Goal: Transaction & Acquisition: Book appointment/travel/reservation

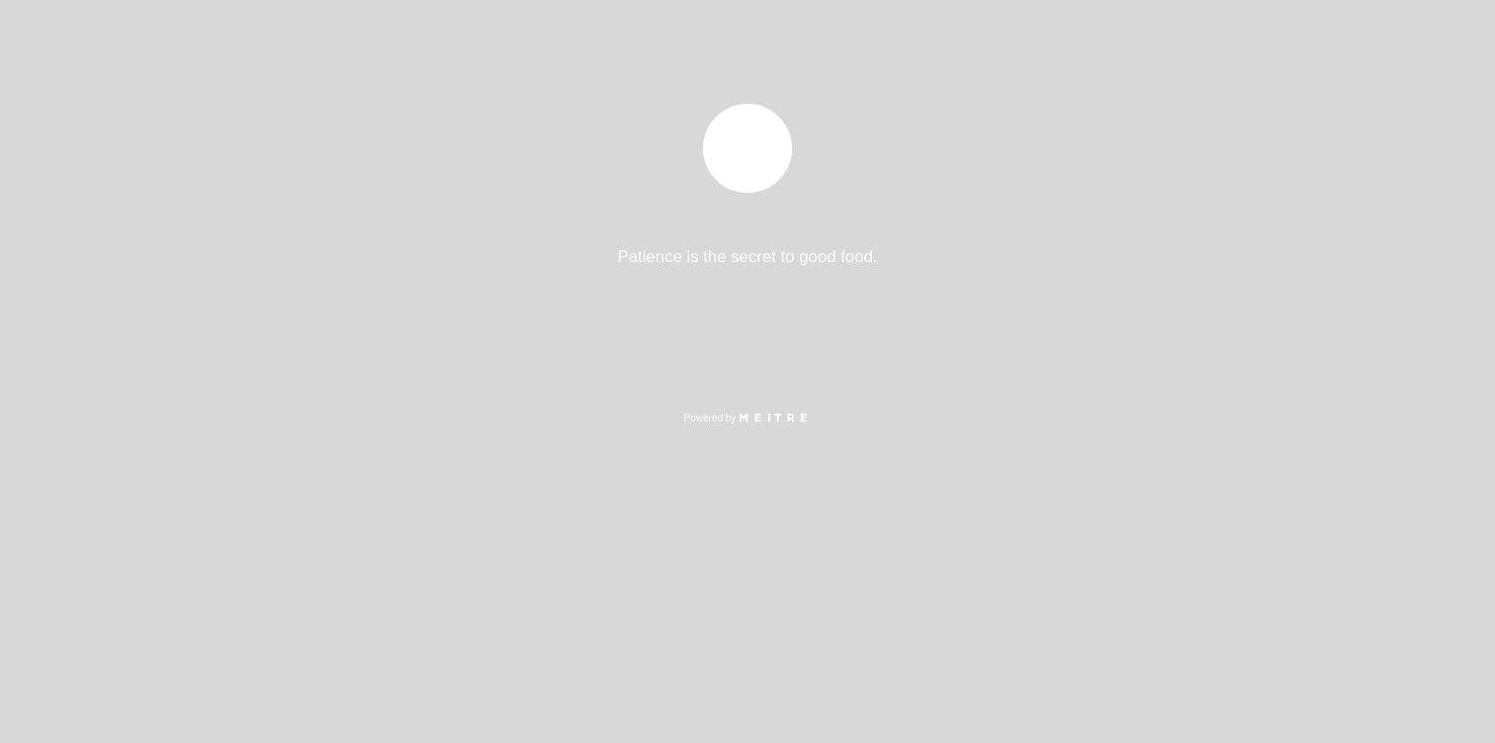
select select "es"
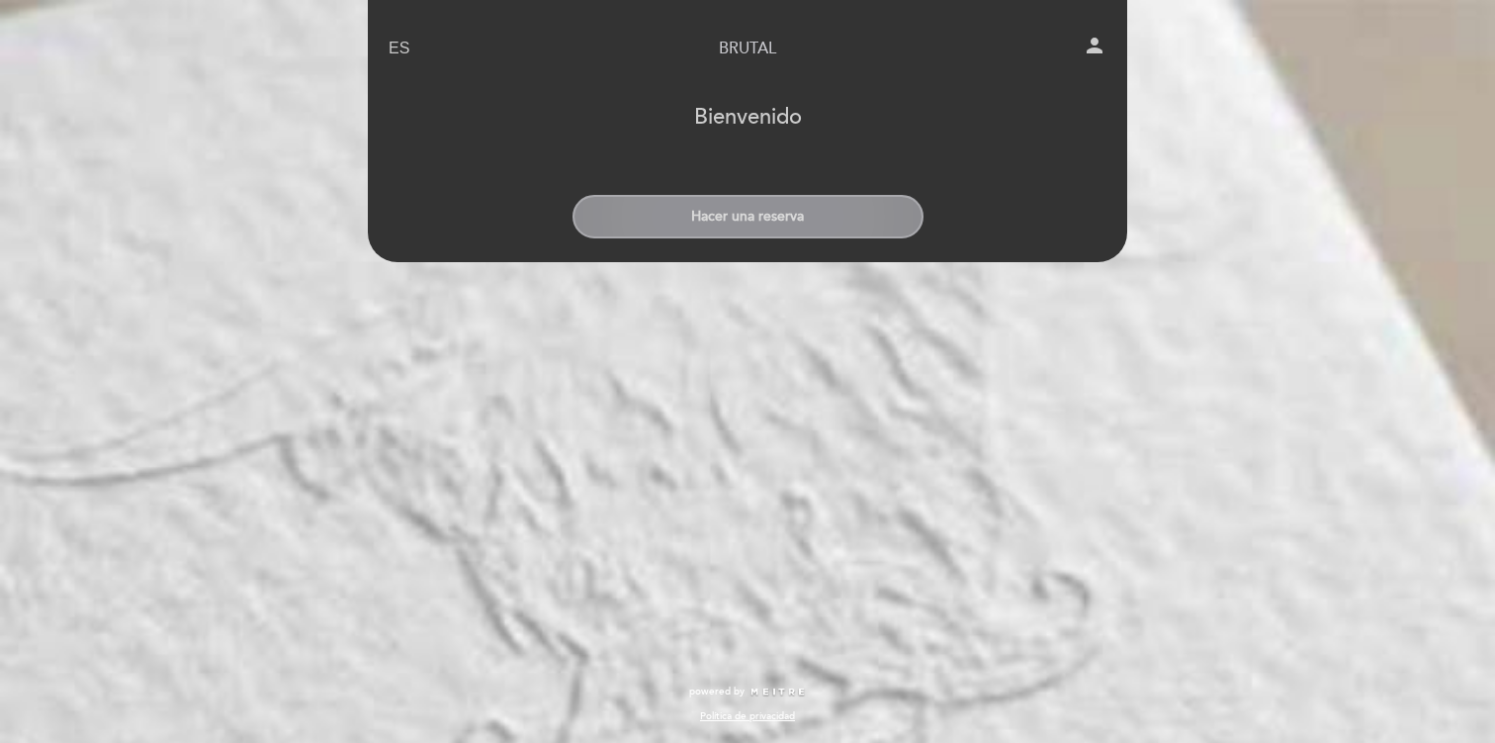
click at [701, 217] on button "Hacer una reserva" at bounding box center [748, 217] width 351 height 44
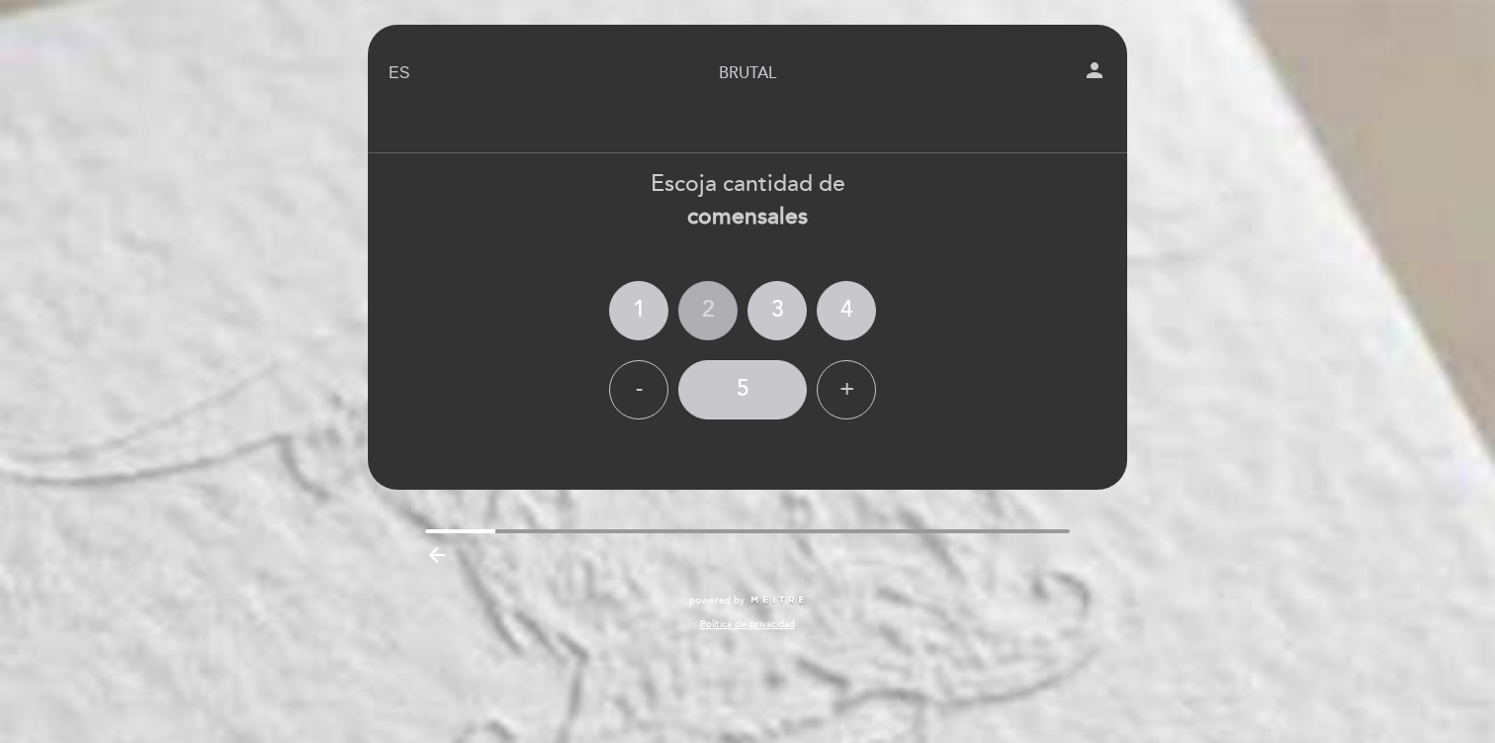
click at [711, 294] on div "2" at bounding box center [707, 310] width 59 height 59
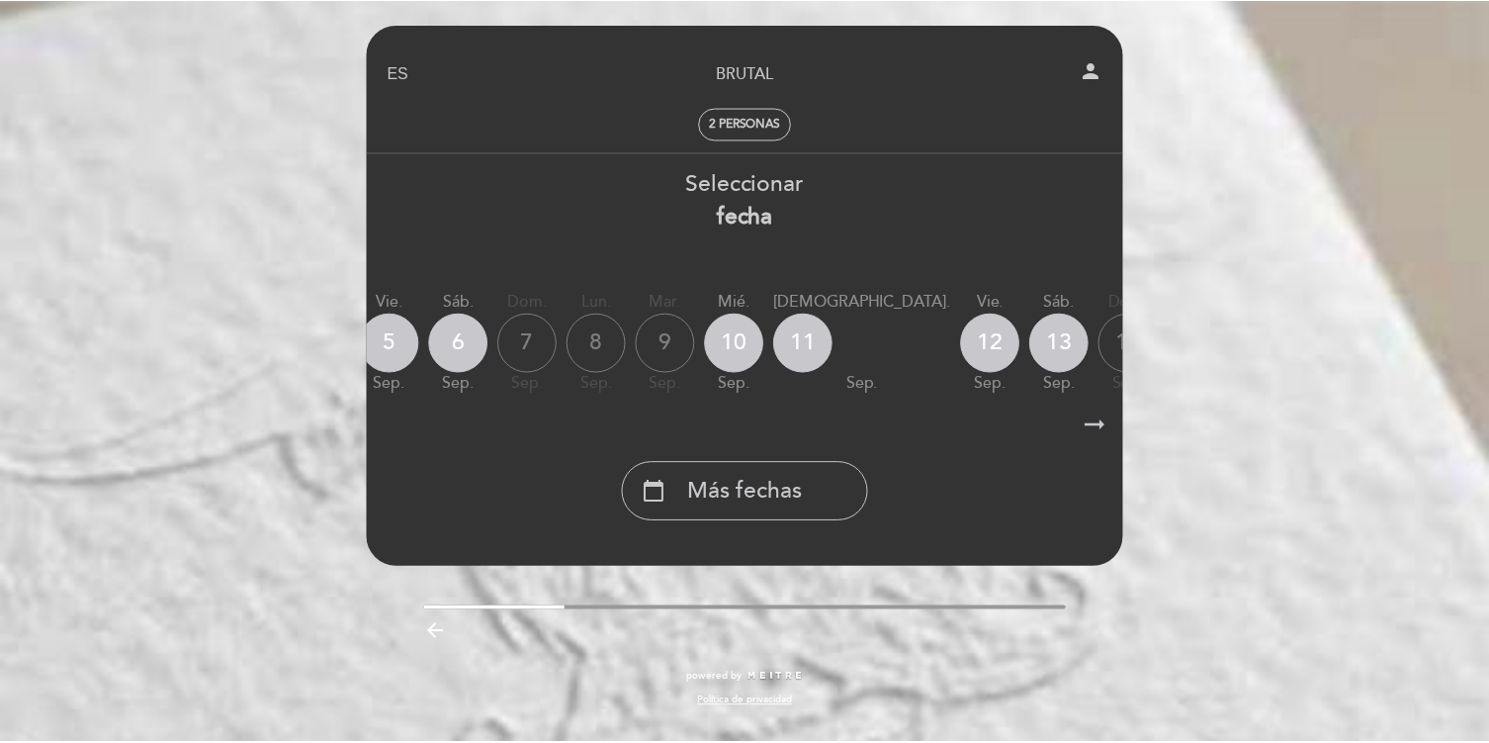
scroll to position [0, 581]
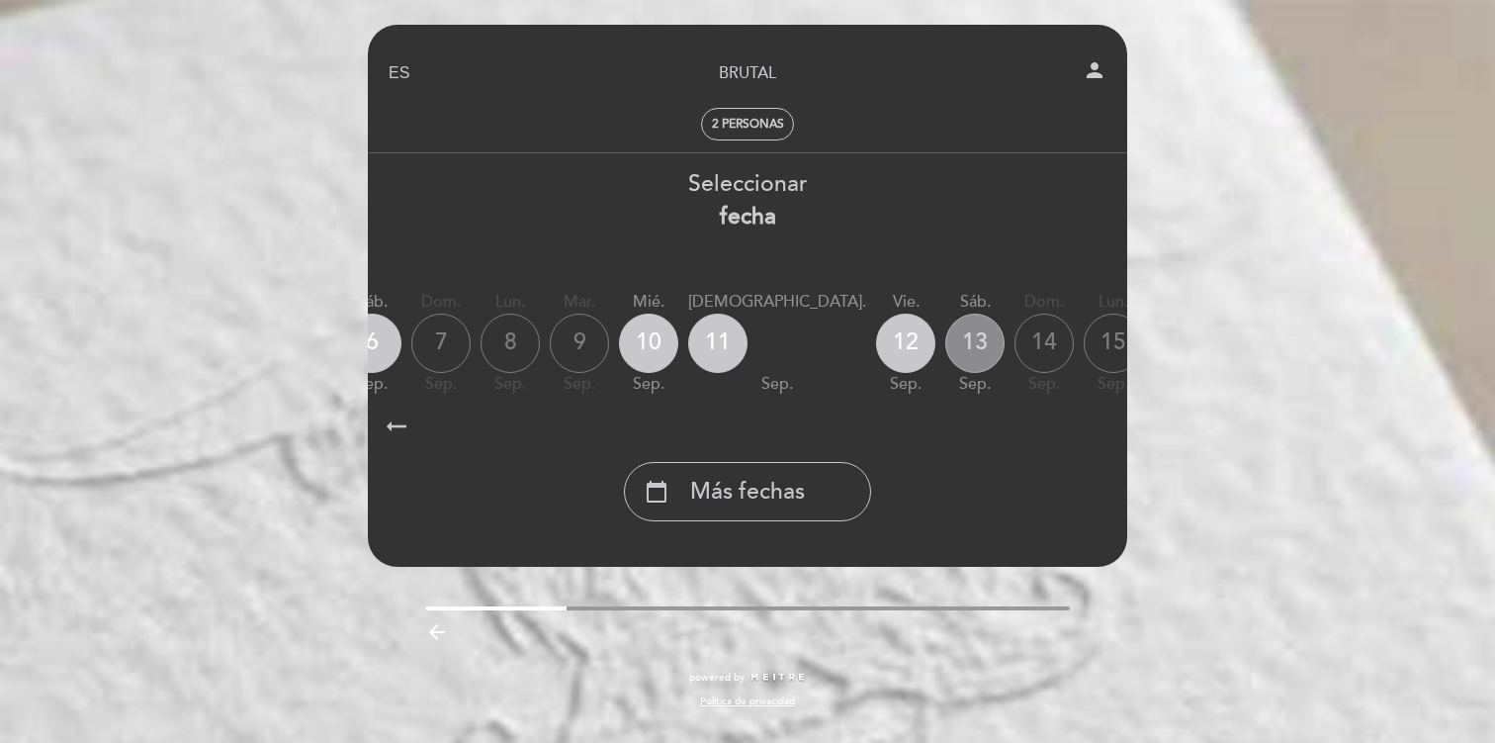
click at [945, 353] on div "13" at bounding box center [974, 342] width 59 height 59
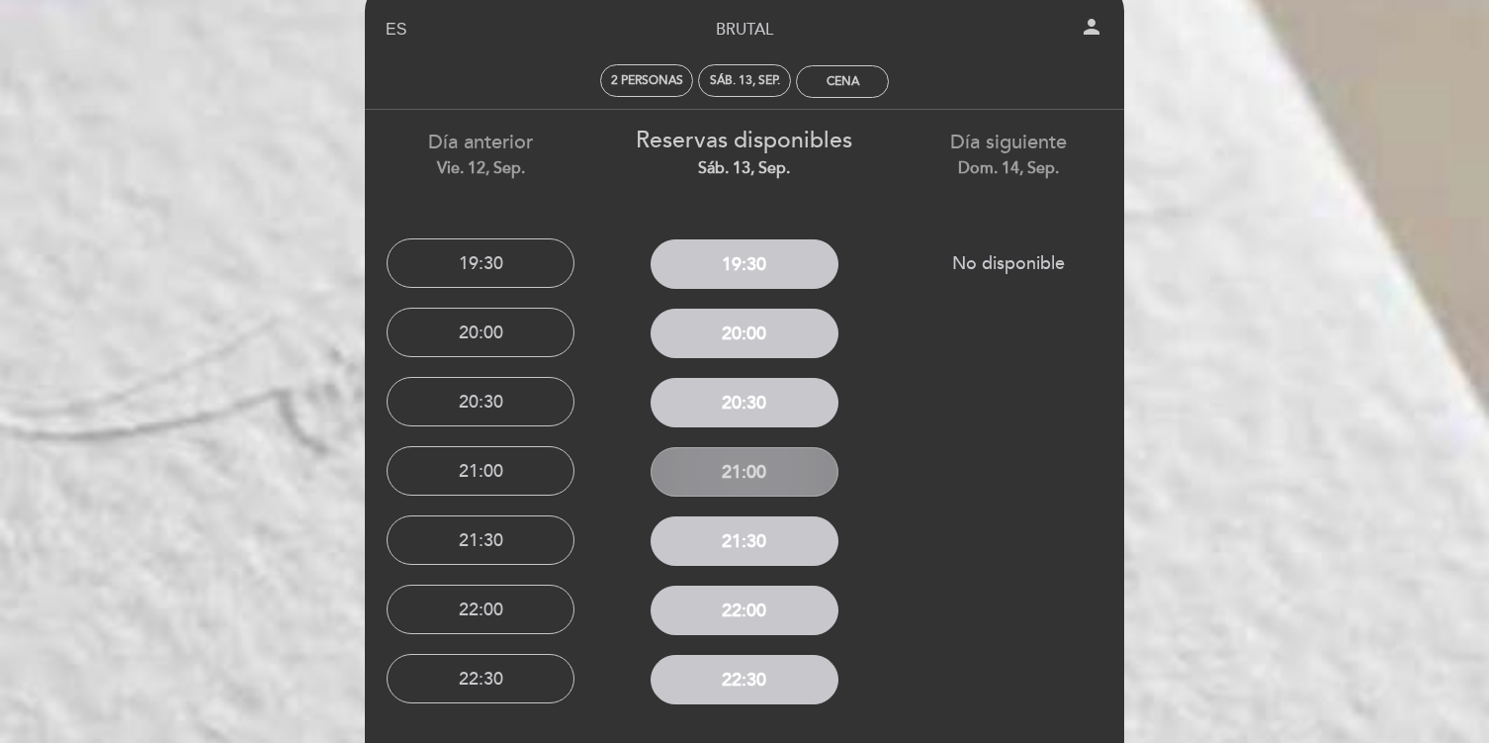
scroll to position [36, 0]
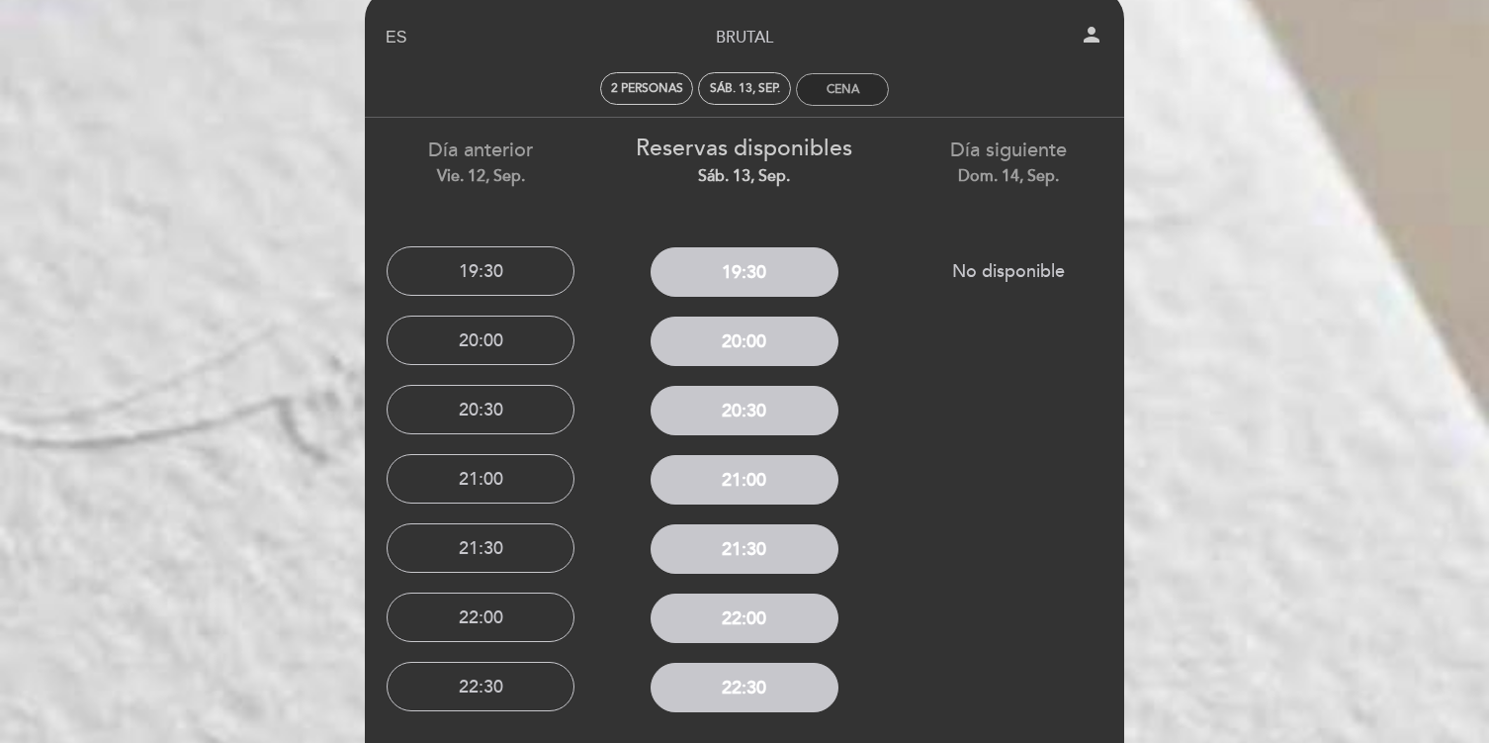
click at [854, 88] on div "Cena" at bounding box center [843, 89] width 33 height 15
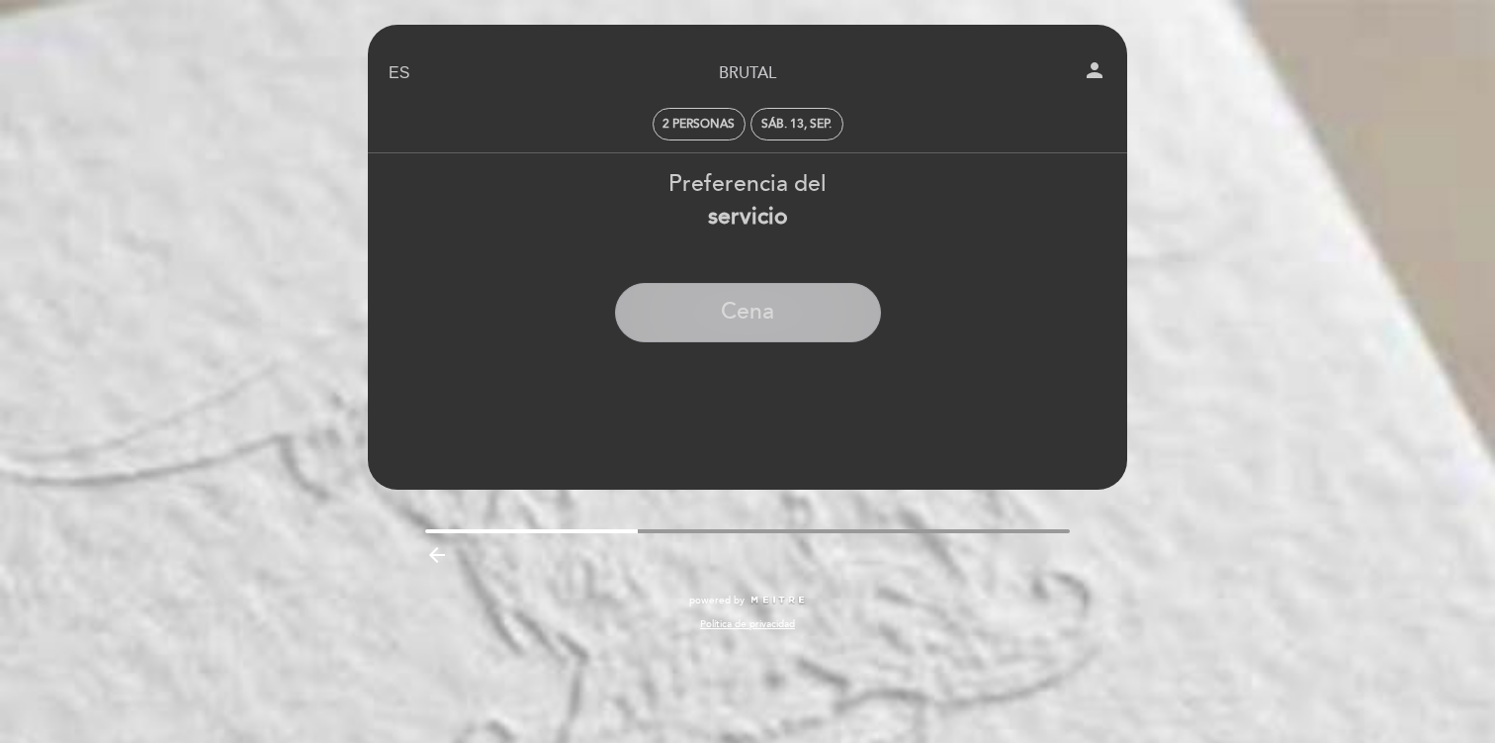
click at [780, 312] on button "Cena" at bounding box center [748, 312] width 266 height 59
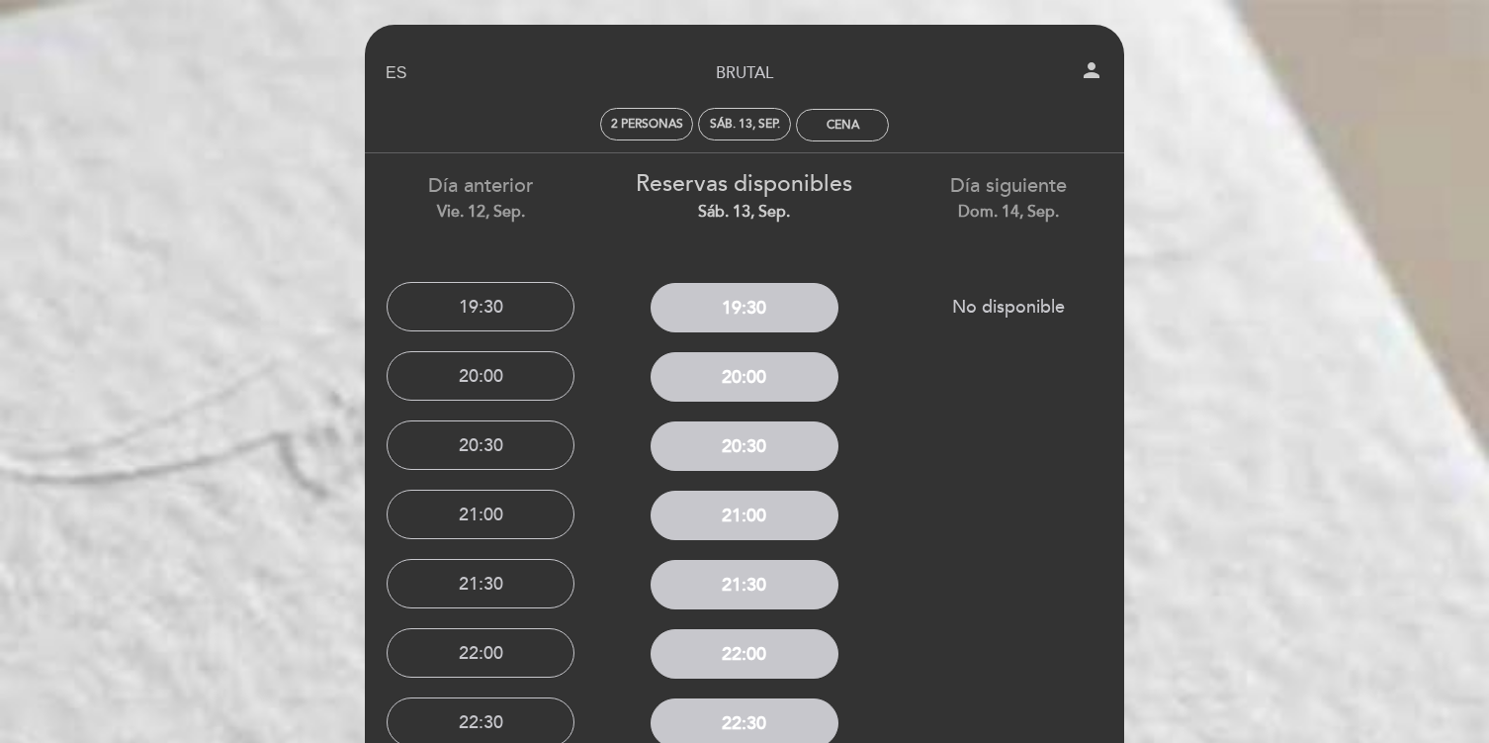
click at [1007, 189] on div "Día siguiente dom. 14, sep." at bounding box center [1008, 197] width 234 height 50
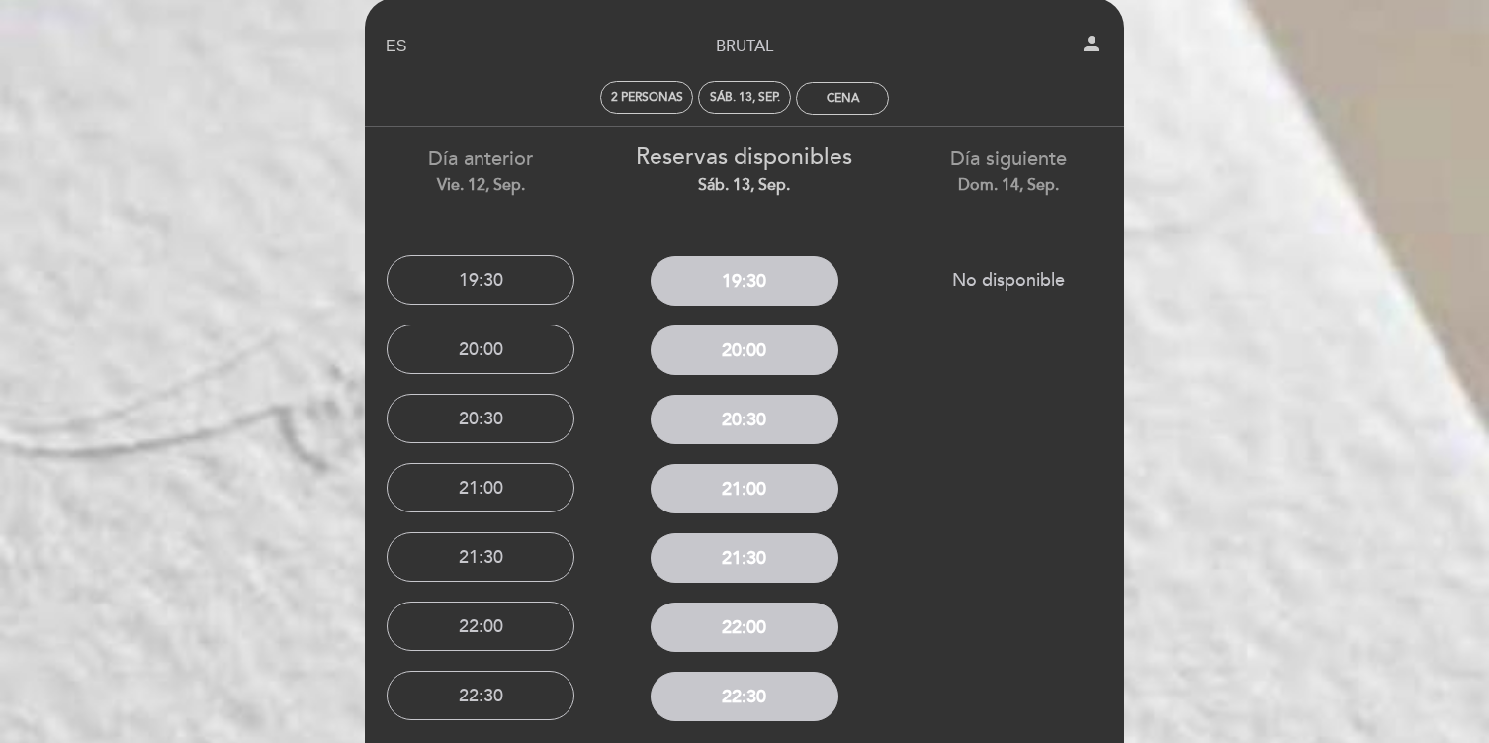
scroll to position [29, 0]
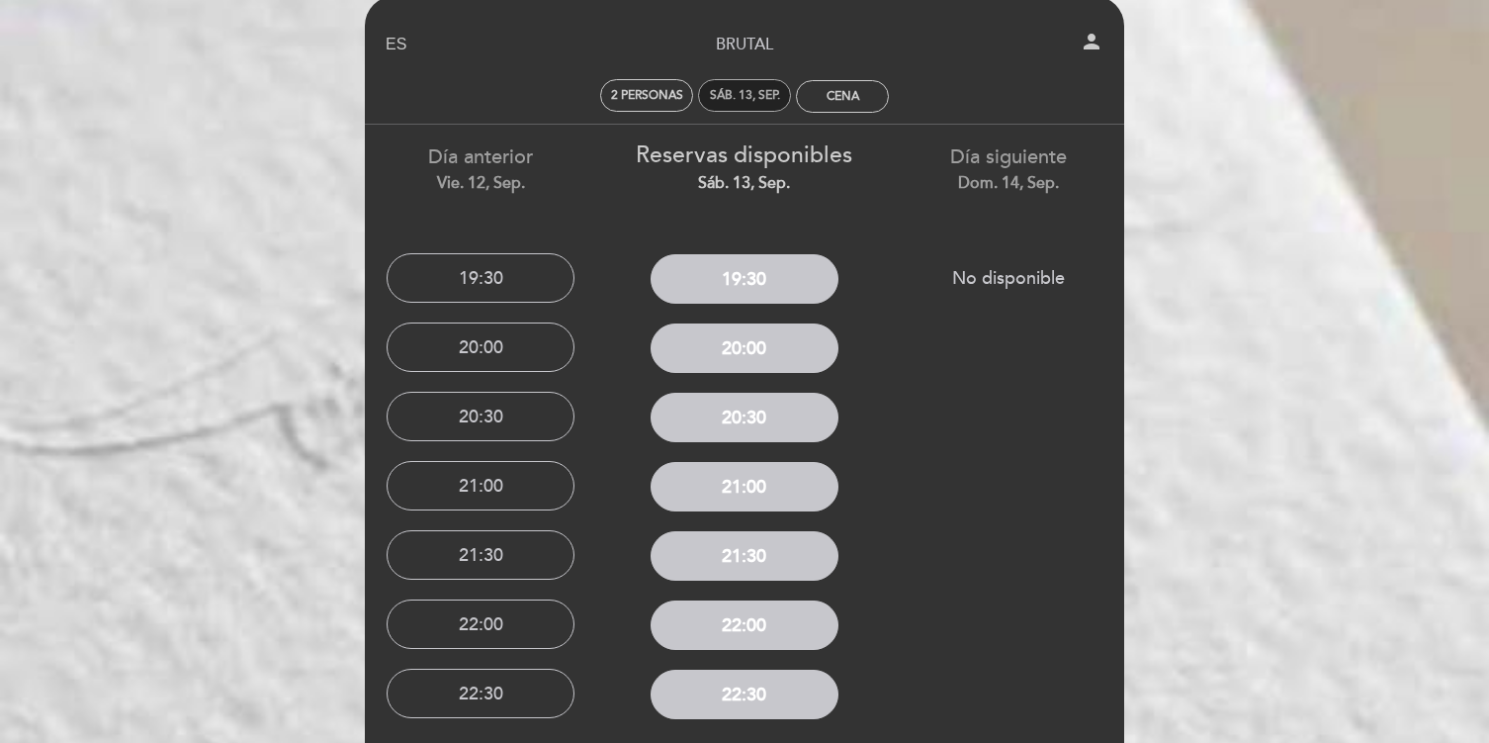
click at [728, 96] on div "sáb. 13, sep." at bounding box center [745, 95] width 70 height 15
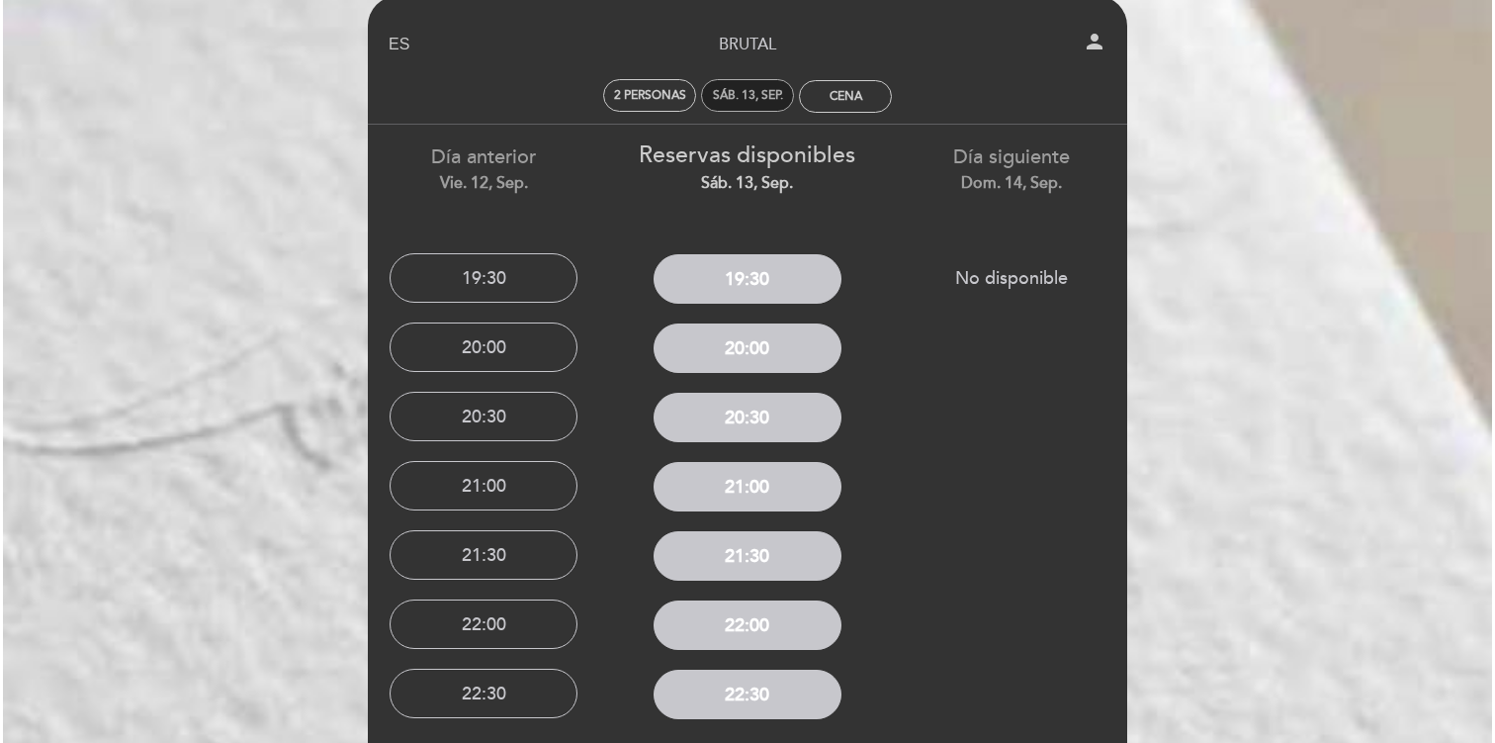
scroll to position [0, 0]
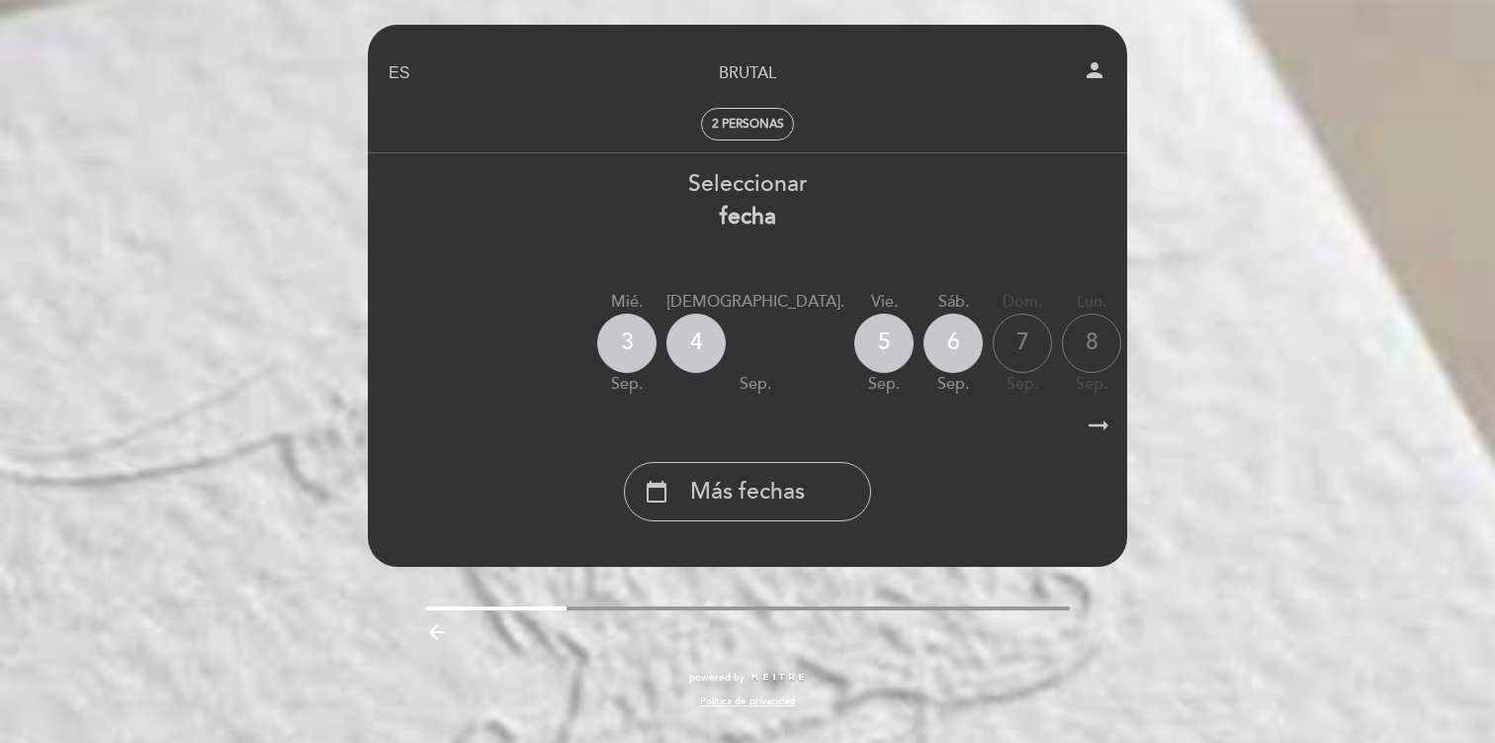
click at [1096, 429] on icon "arrow_right_alt" at bounding box center [1099, 425] width 30 height 43
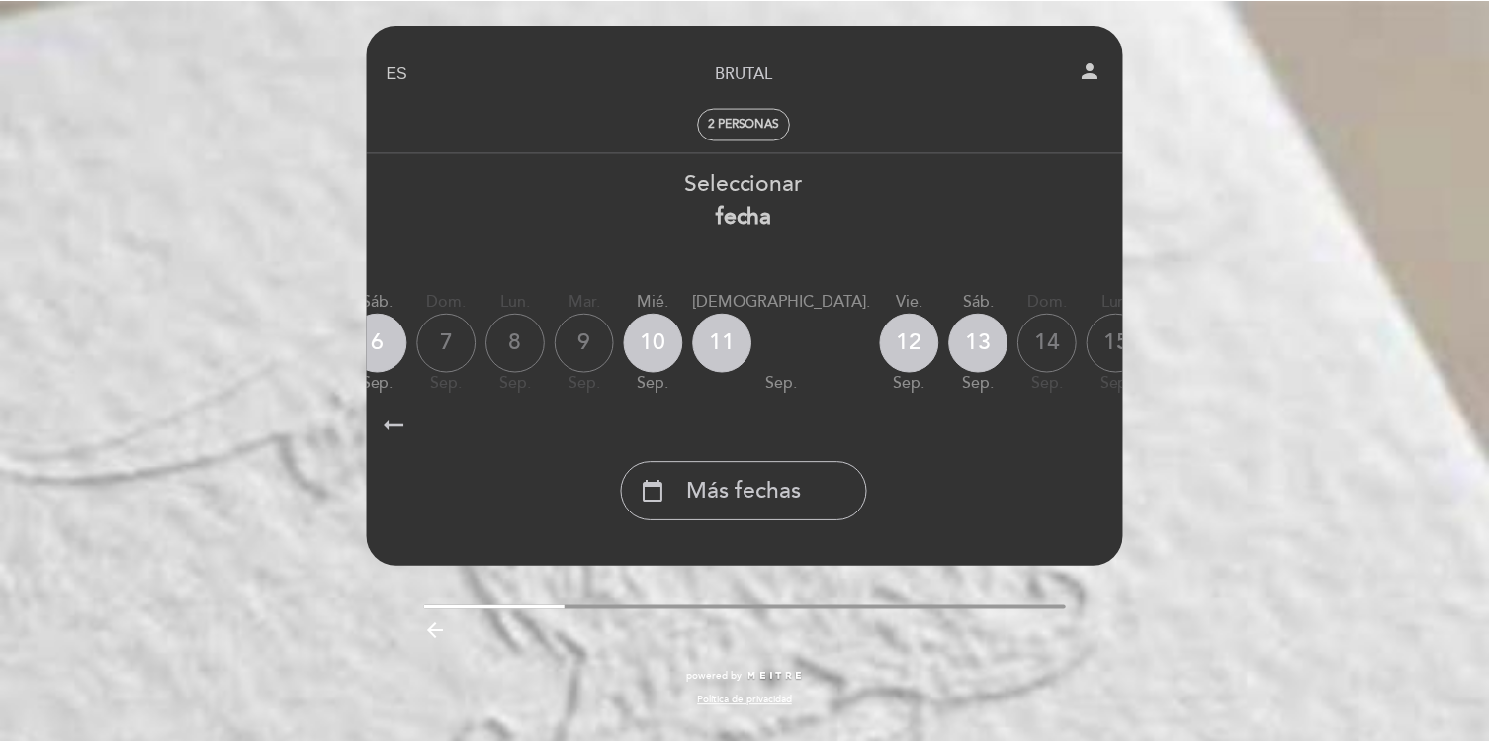
scroll to position [0, 577]
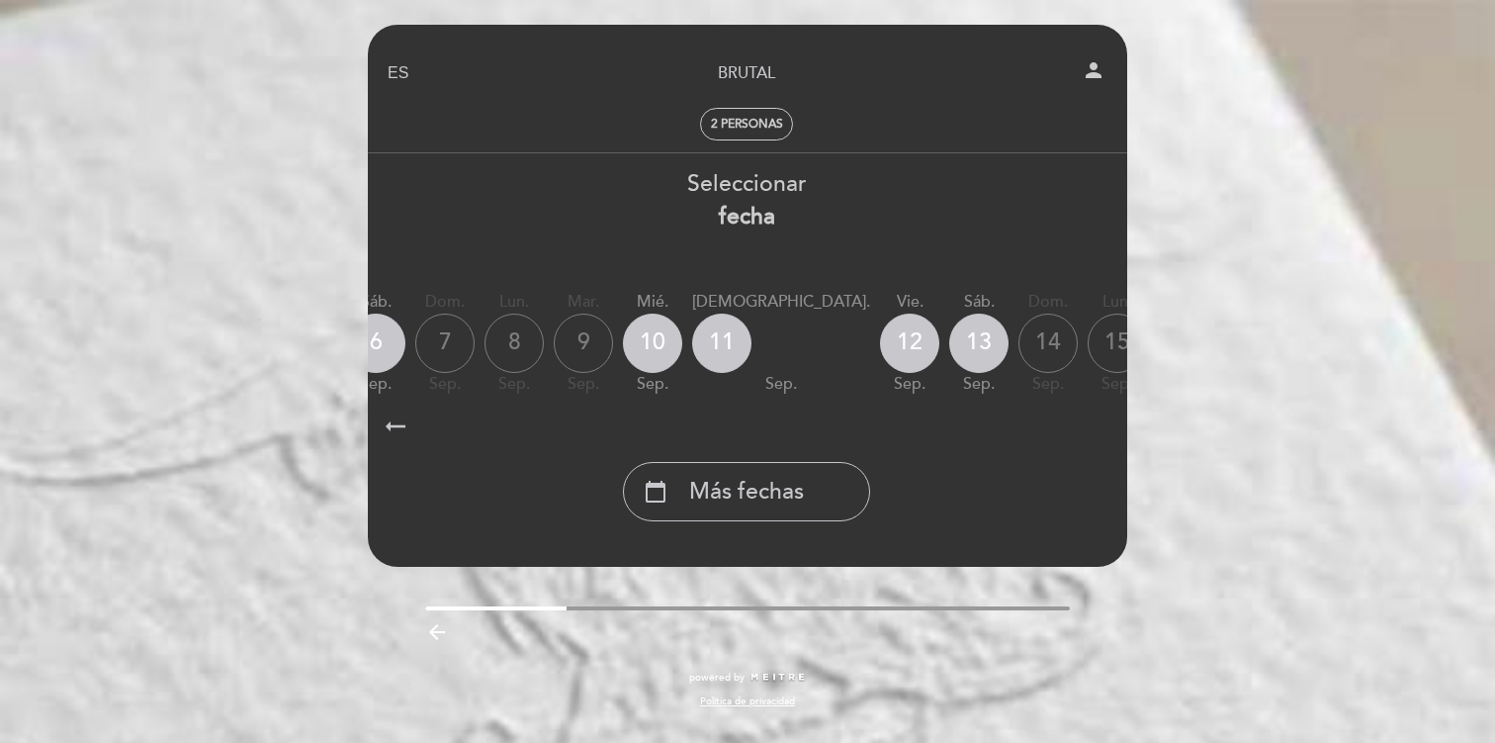
click at [1313, 330] on icon "calendar_today" at bounding box center [1325, 342] width 24 height 34
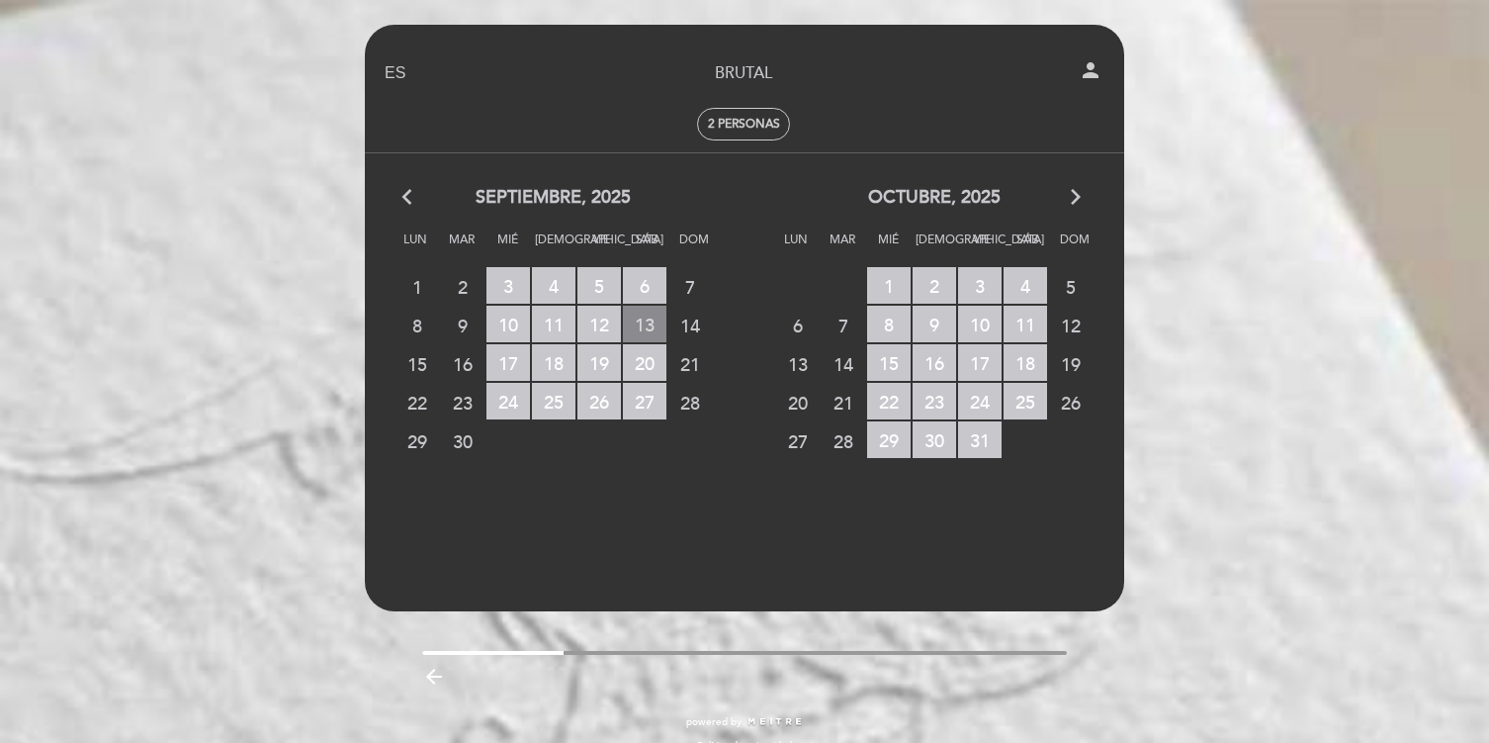
click at [647, 328] on span "13 RESERVAS DISPONIBLES" at bounding box center [645, 324] width 44 height 37
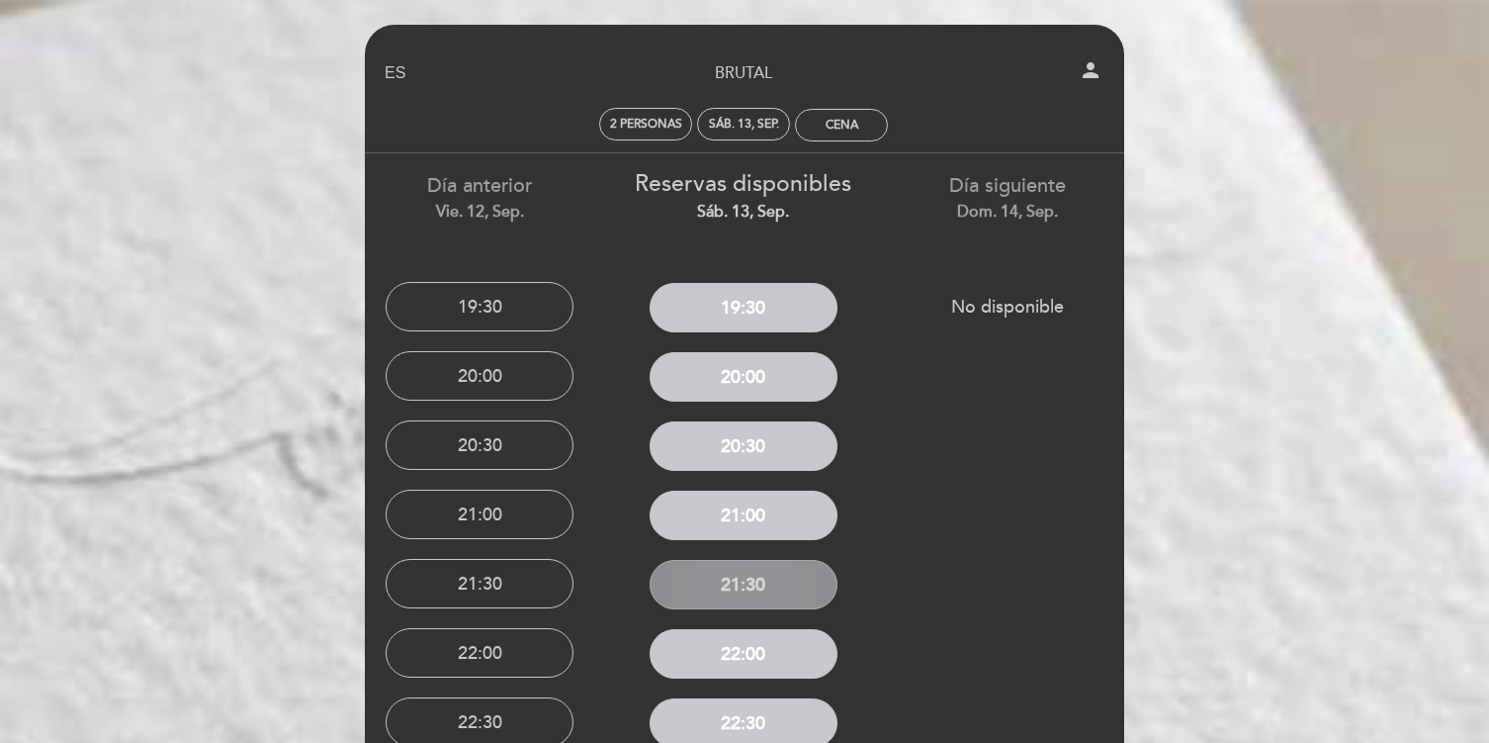
click at [772, 586] on button "21:30" at bounding box center [744, 584] width 188 height 49
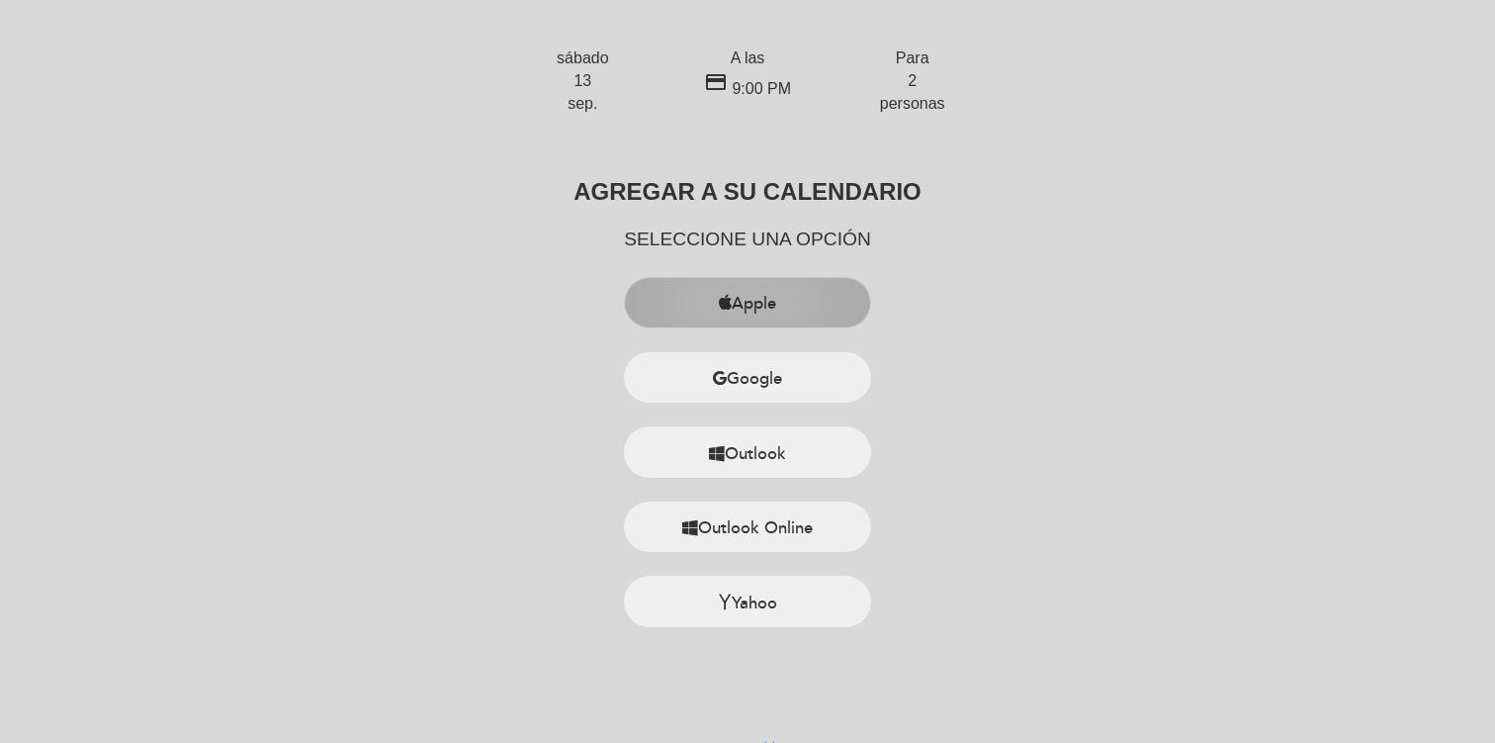
click at [798, 308] on button "Apple" at bounding box center [747, 302] width 247 height 51
